Goal: Transaction & Acquisition: Purchase product/service

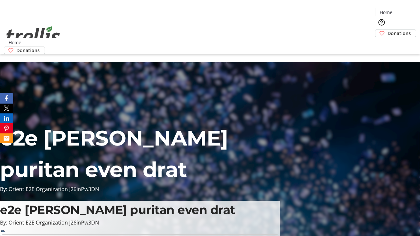
click at [388, 30] on span "Donations" at bounding box center [399, 33] width 23 height 7
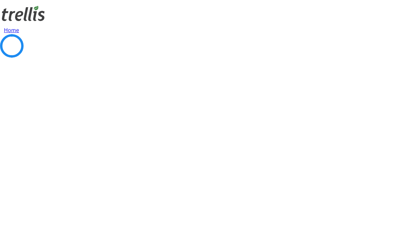
select select "CA"
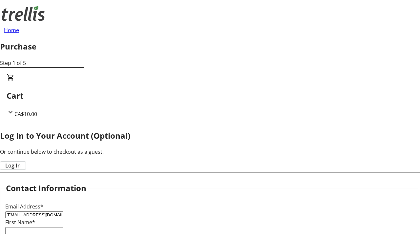
type input "[EMAIL_ADDRESS][DOMAIN_NAME]"
type input "Fern"
type input "Pouros"
type input "[STREET_ADDRESS][PERSON_NAME]"
type input "Kelowna"
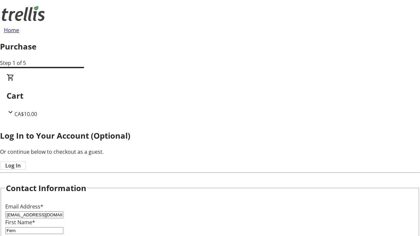
select select "BC"
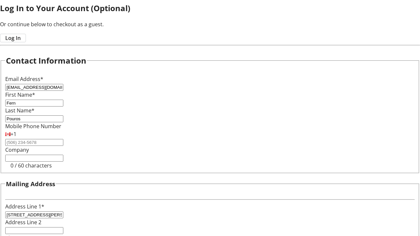
type input "Kelowna"
type input "V1Y 0C2"
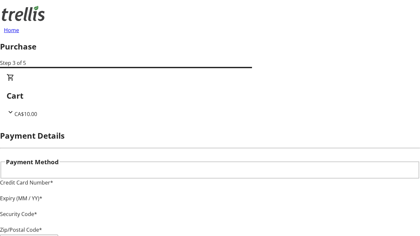
type input "V1Y 0C2"
